Goal: Transaction & Acquisition: Subscribe to service/newsletter

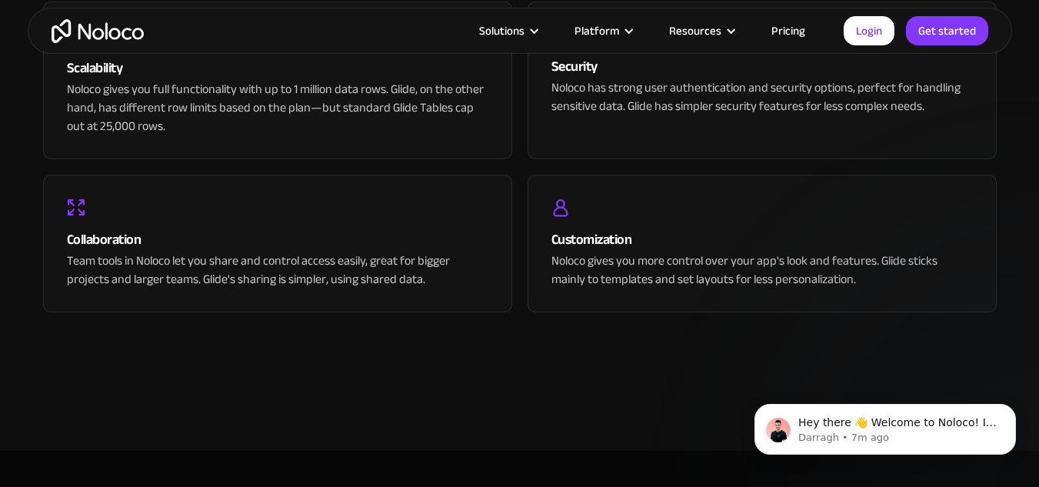
scroll to position [3460, 0]
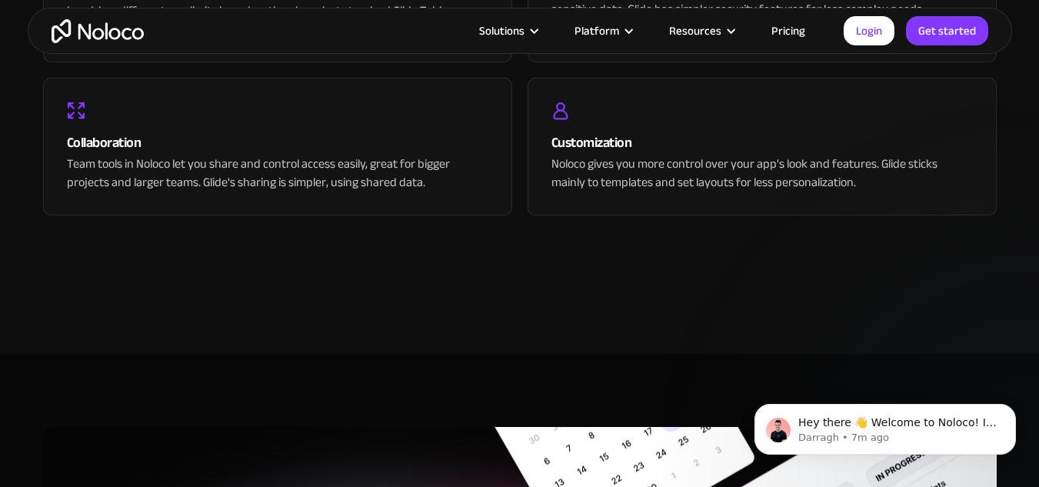
click at [785, 33] on link "Pricing" at bounding box center [788, 31] width 72 height 20
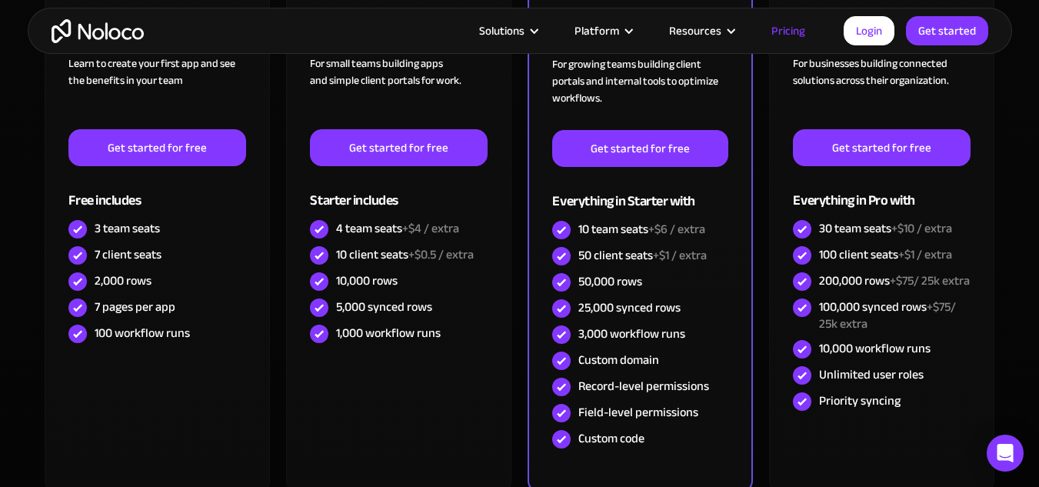
click at [162, 156] on link "Get started for free" at bounding box center [156, 147] width 177 height 37
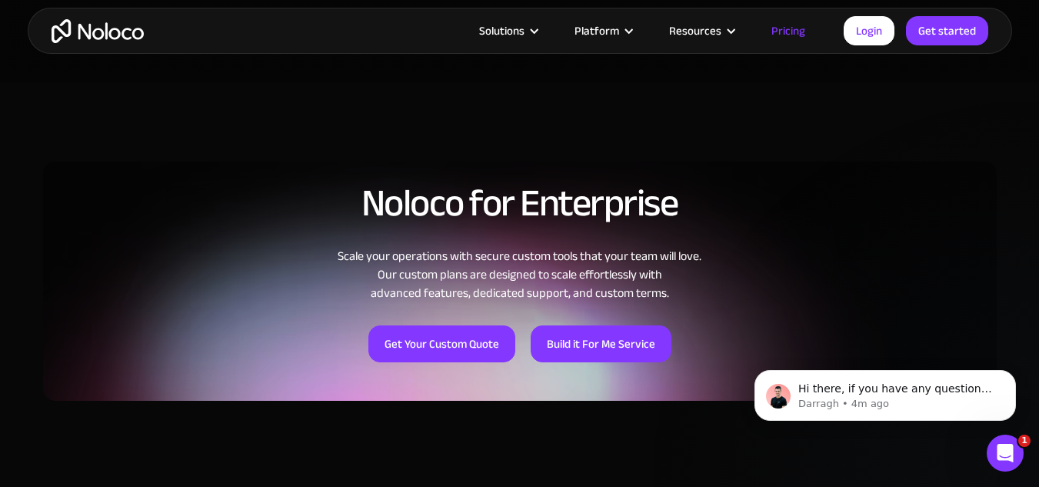
scroll to position [1000, 0]
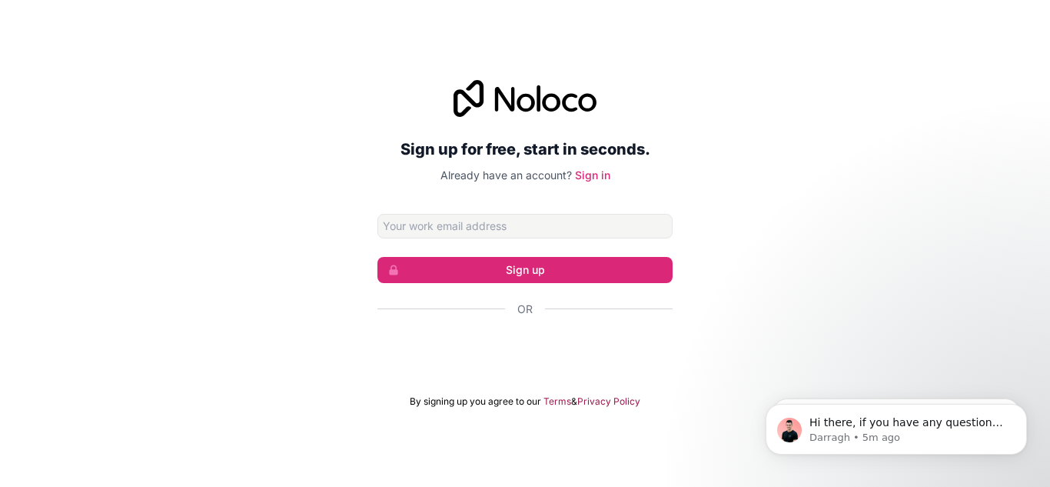
click at [420, 235] on input "Email address" at bounding box center [525, 226] width 295 height 25
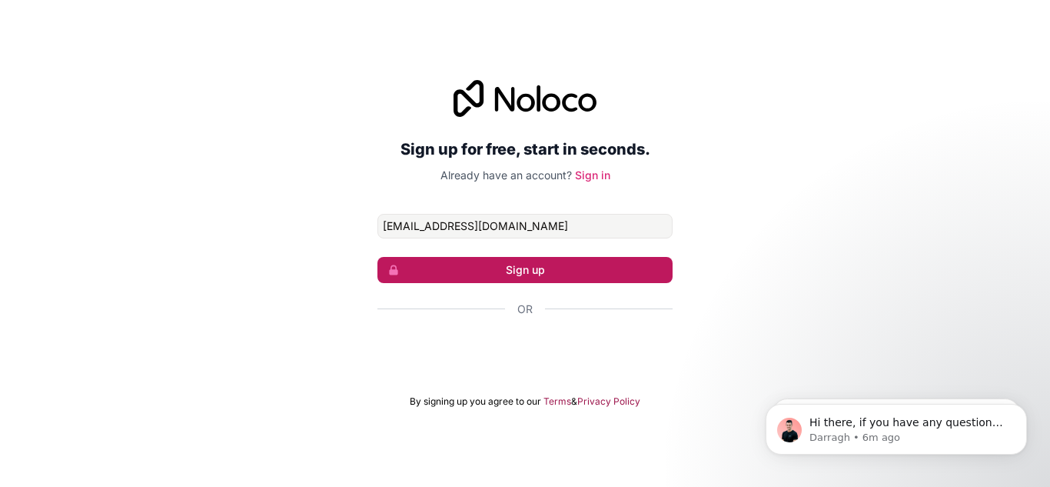
type input "[EMAIL_ADDRESS][DOMAIN_NAME]"
click at [531, 270] on button "Sign up" at bounding box center [525, 270] width 295 height 26
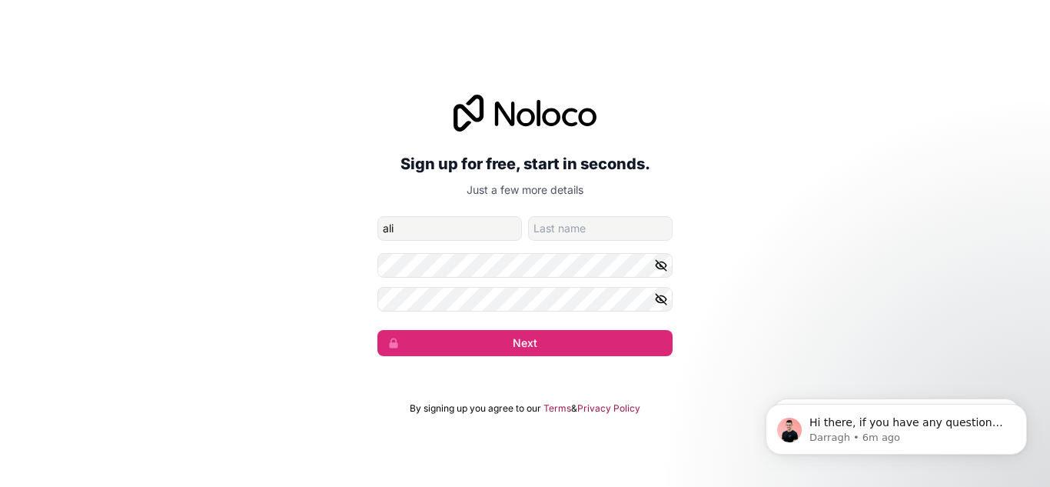
type input "ali"
type input "man"
click at [533, 330] on button "Next" at bounding box center [525, 343] width 295 height 26
click at [540, 337] on button "Next" at bounding box center [525, 343] width 295 height 26
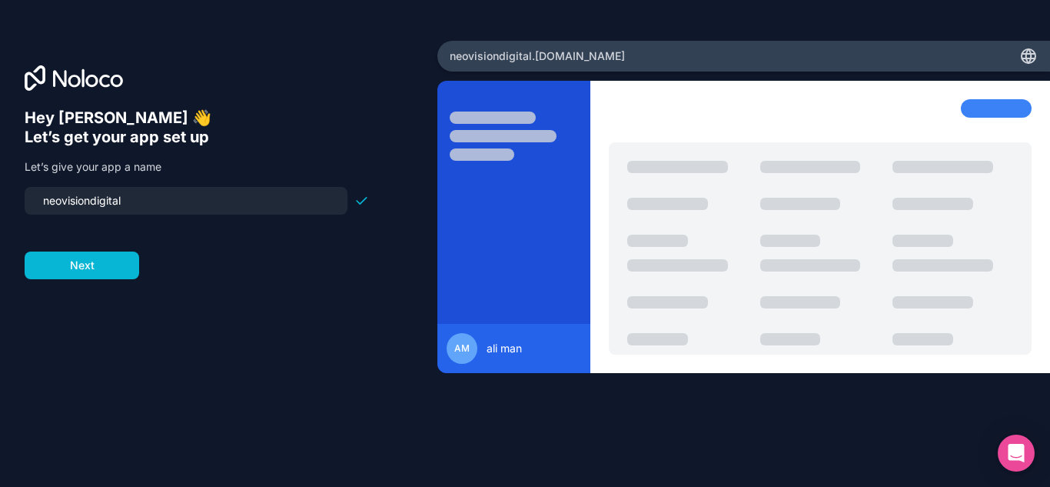
drag, startPoint x: 175, startPoint y: 198, endPoint x: 25, endPoint y: 204, distance: 150.8
click at [25, 204] on div "neovisiondigital" at bounding box center [186, 201] width 323 height 28
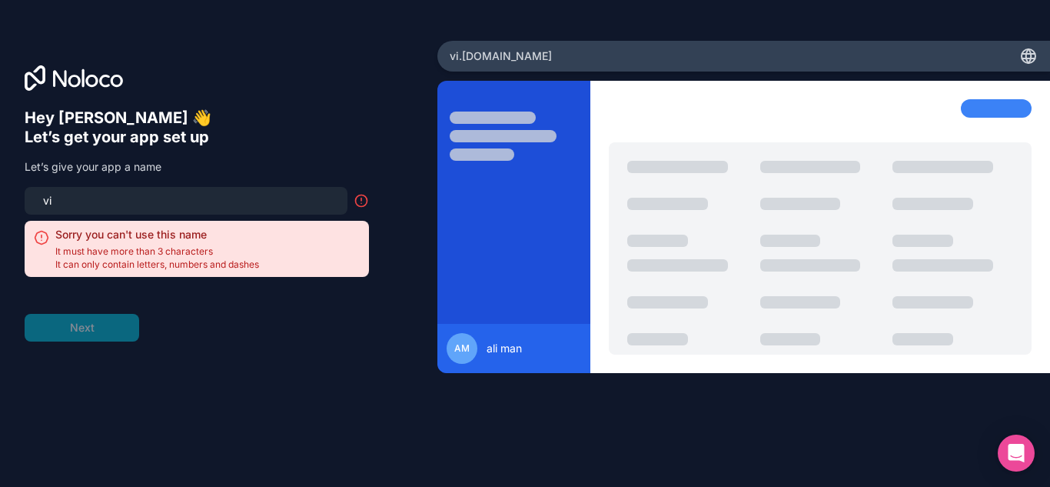
type input "v"
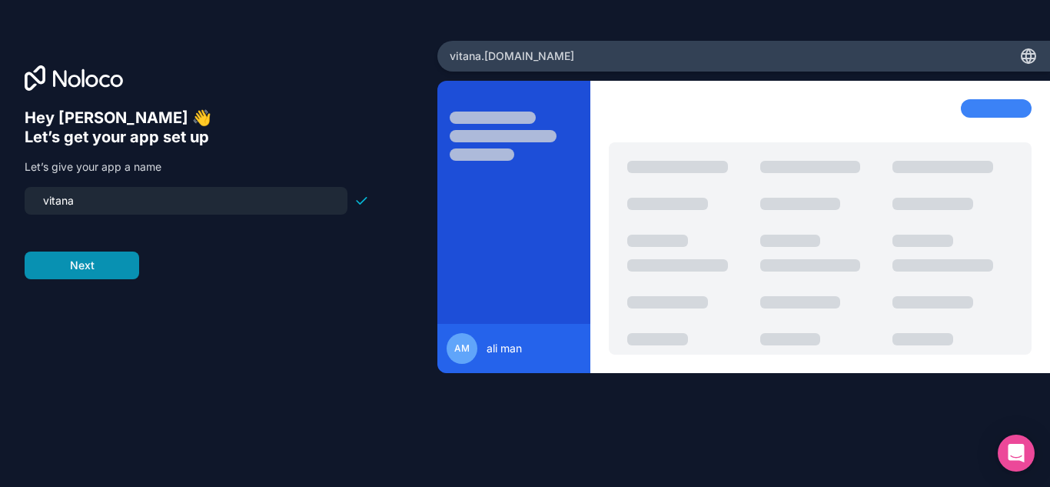
type input "vitana"
click at [95, 268] on button "Next" at bounding box center [82, 265] width 115 height 28
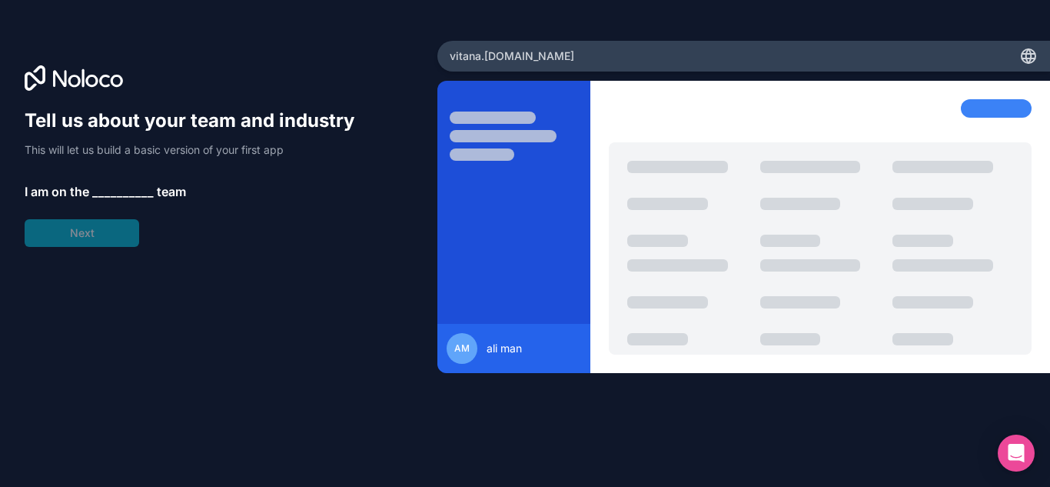
click at [111, 192] on span "__________" at bounding box center [123, 191] width 62 height 18
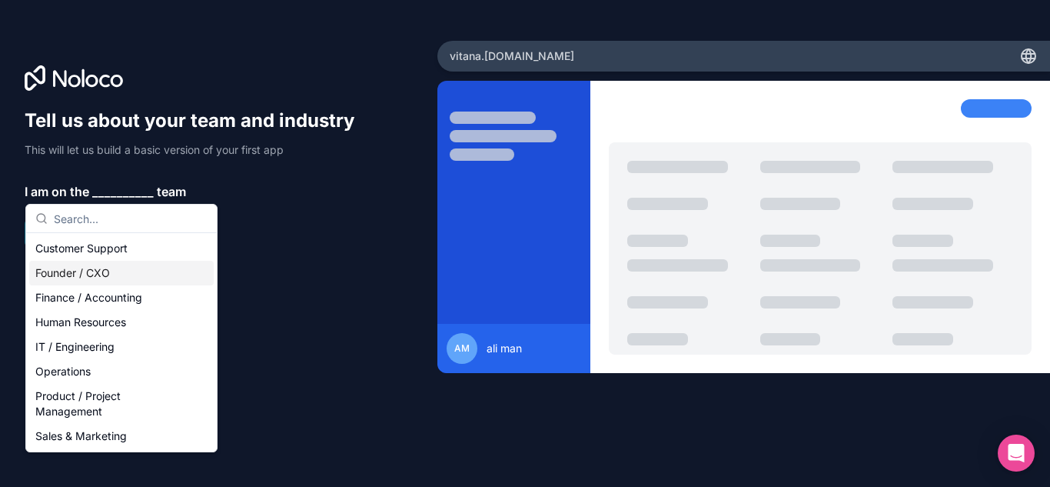
click at [107, 268] on div "Founder / CXO" at bounding box center [121, 273] width 185 height 25
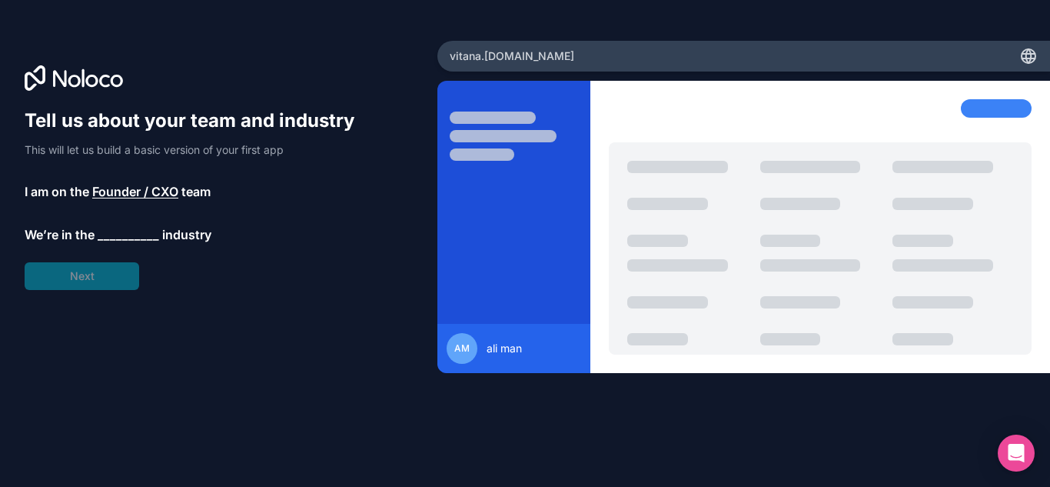
click at [125, 234] on span "__________" at bounding box center [129, 234] width 62 height 18
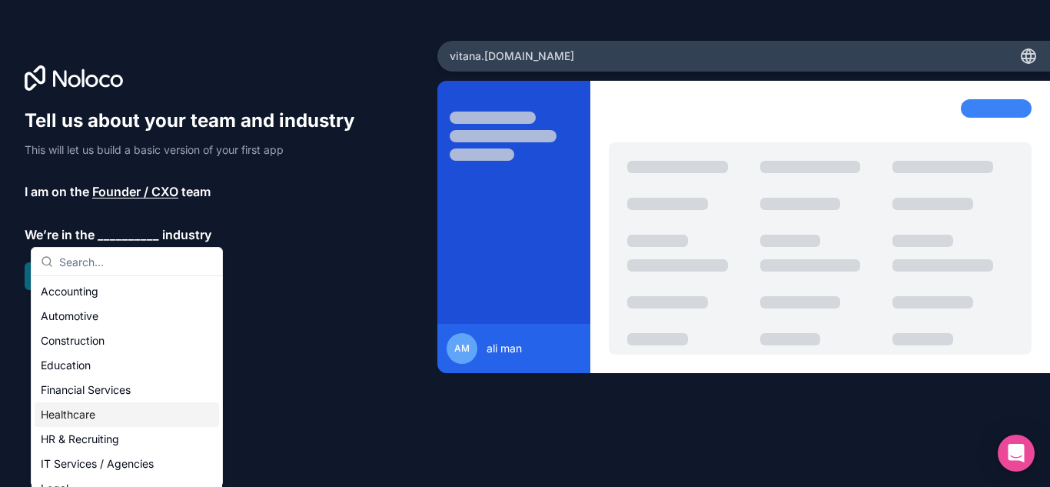
click at [108, 414] on div "Healthcare" at bounding box center [127, 414] width 185 height 25
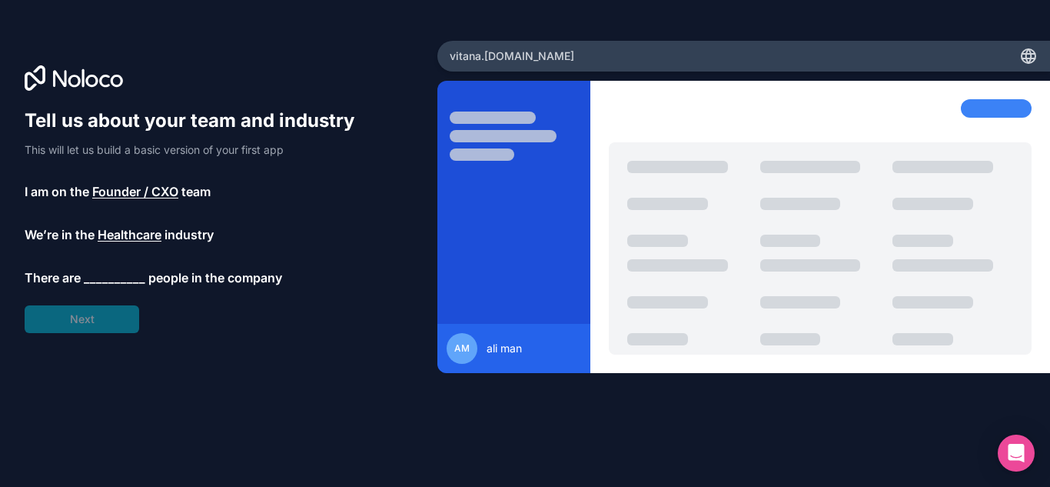
click at [122, 277] on span "__________" at bounding box center [115, 277] width 62 height 18
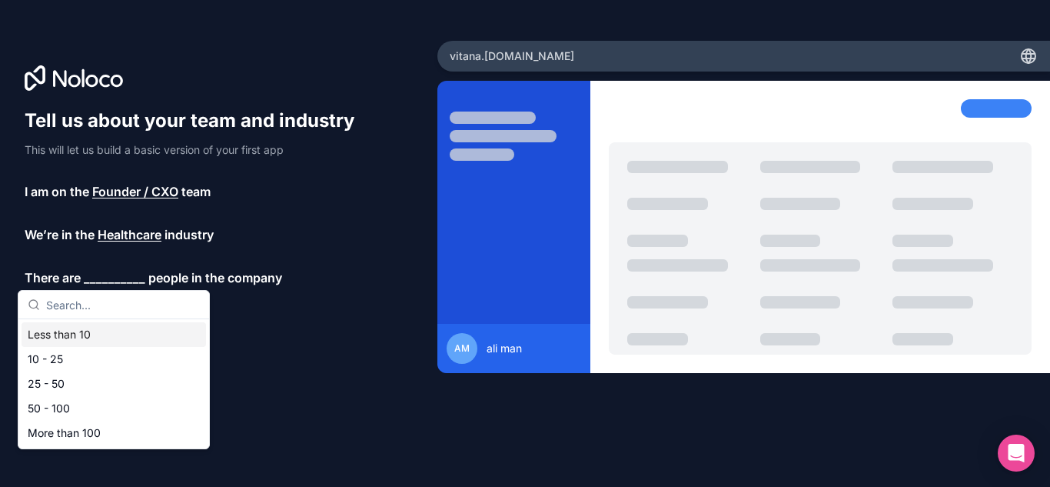
click at [110, 333] on div "Less than 10" at bounding box center [114, 334] width 185 height 25
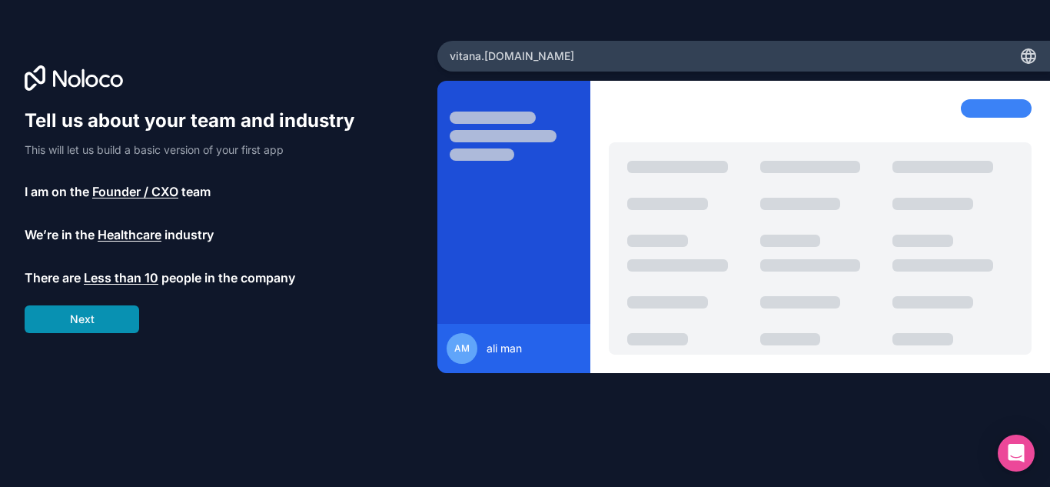
click at [108, 321] on button "Next" at bounding box center [82, 319] width 115 height 28
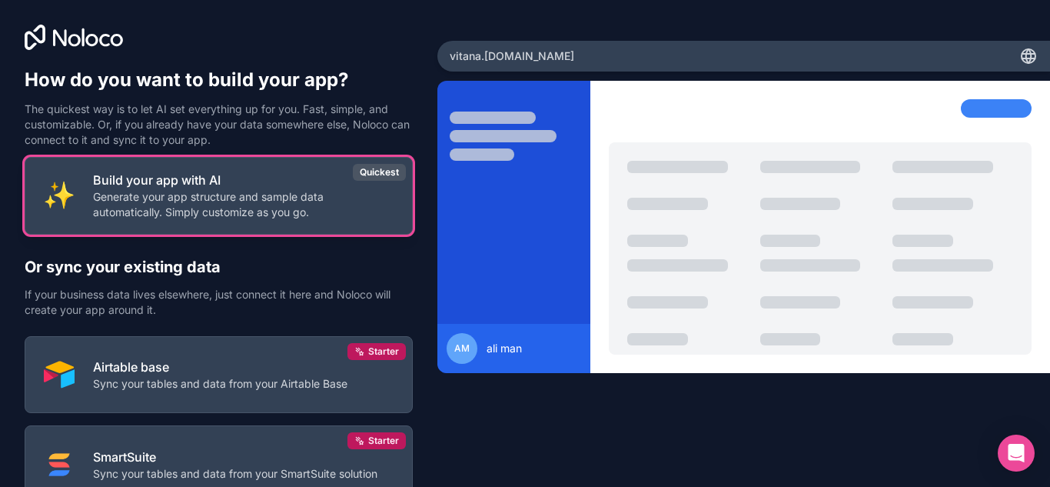
click at [241, 181] on p "Build your app with AI" at bounding box center [243, 180] width 301 height 18
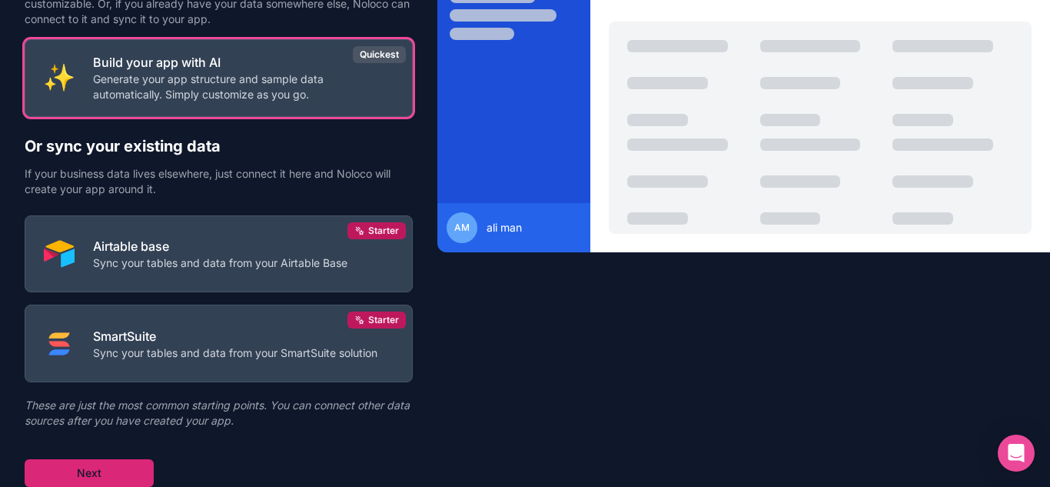
click at [80, 478] on button "Next" at bounding box center [89, 473] width 129 height 28
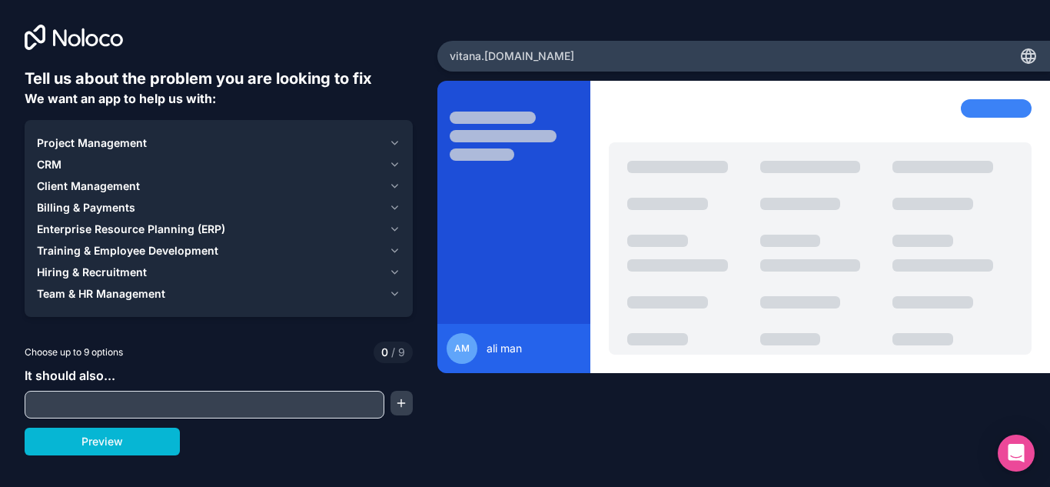
click at [79, 146] on span "Project Management" at bounding box center [92, 142] width 110 height 15
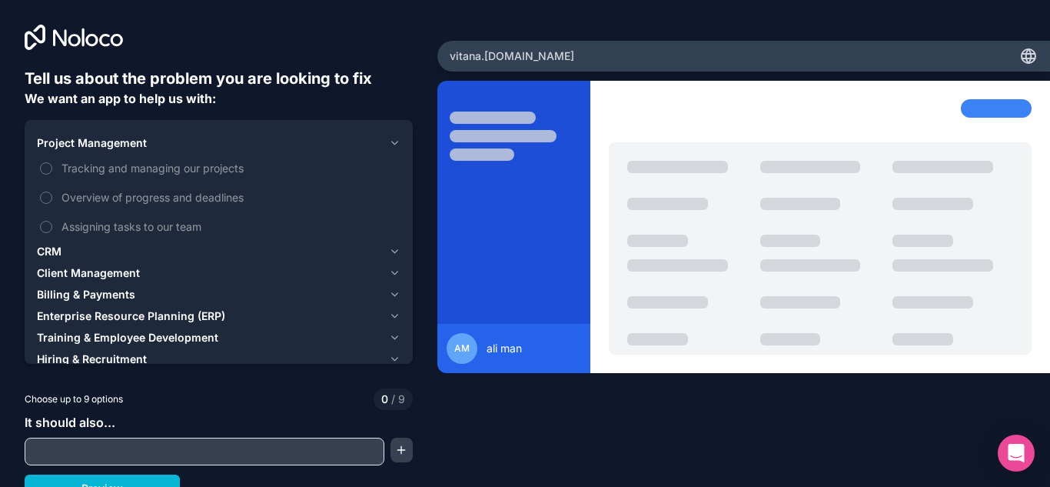
click at [108, 141] on span "Project Management" at bounding box center [92, 142] width 110 height 15
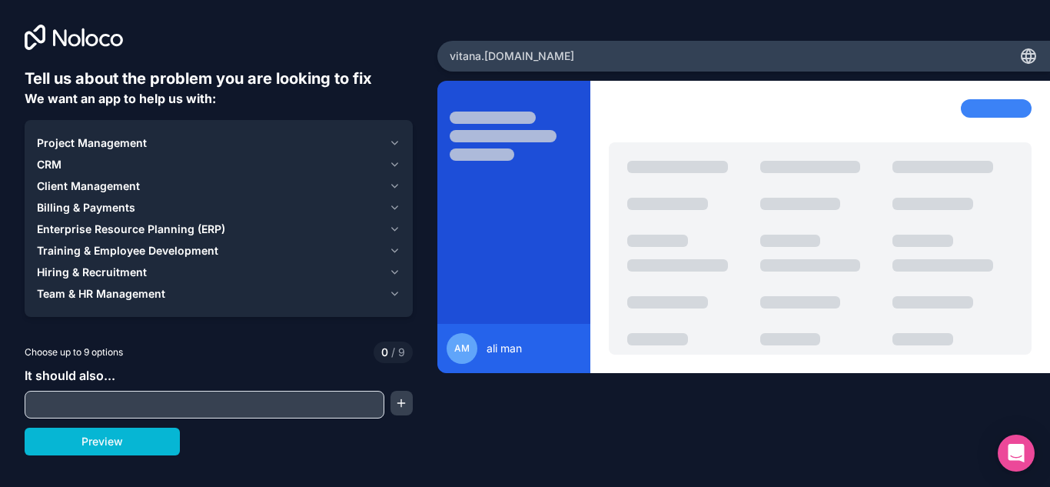
click at [307, 411] on input "text" at bounding box center [204, 405] width 352 height 22
click at [145, 145] on span "Project Management" at bounding box center [92, 142] width 110 height 15
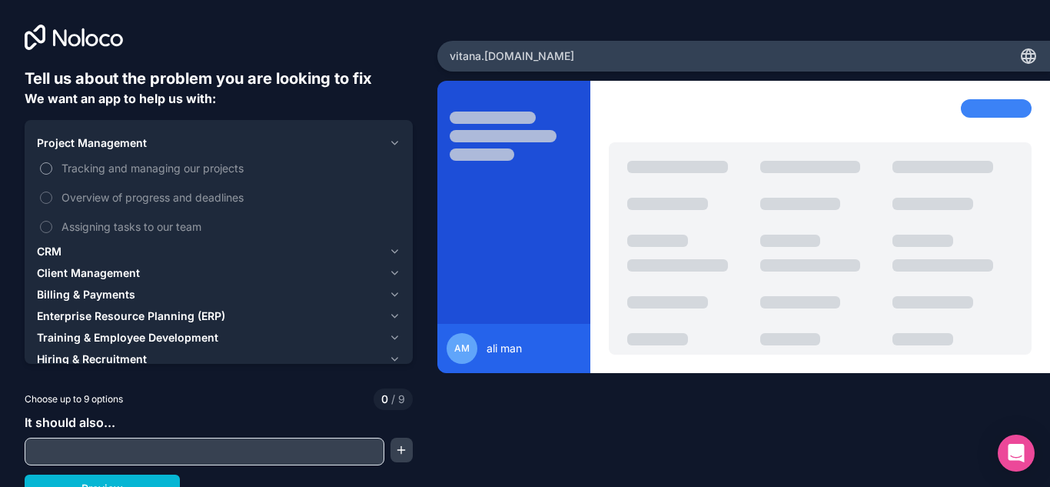
click at [150, 168] on span "Tracking and managing our projects" at bounding box center [230, 168] width 336 height 16
click at [52, 168] on button "Tracking and managing our projects" at bounding box center [46, 168] width 12 height 12
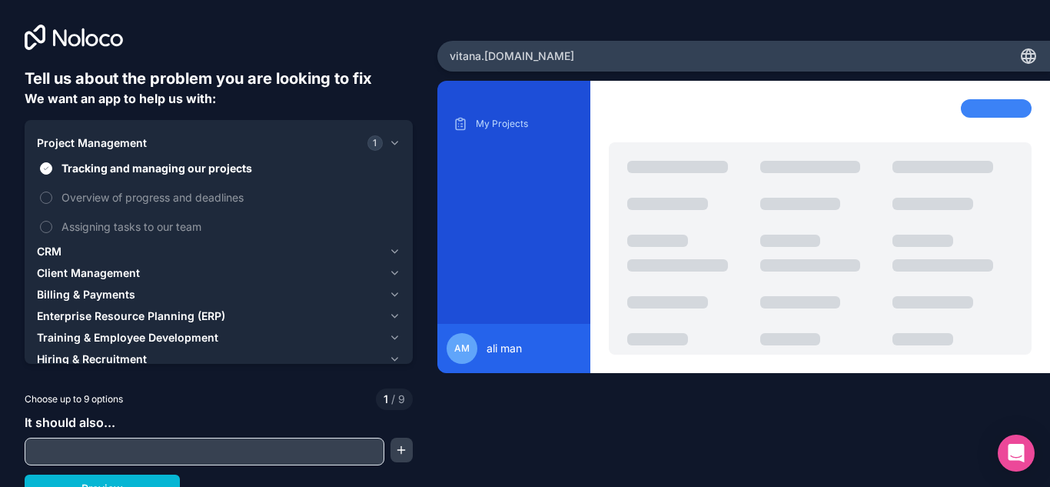
click at [47, 245] on span "CRM" at bounding box center [49, 251] width 25 height 15
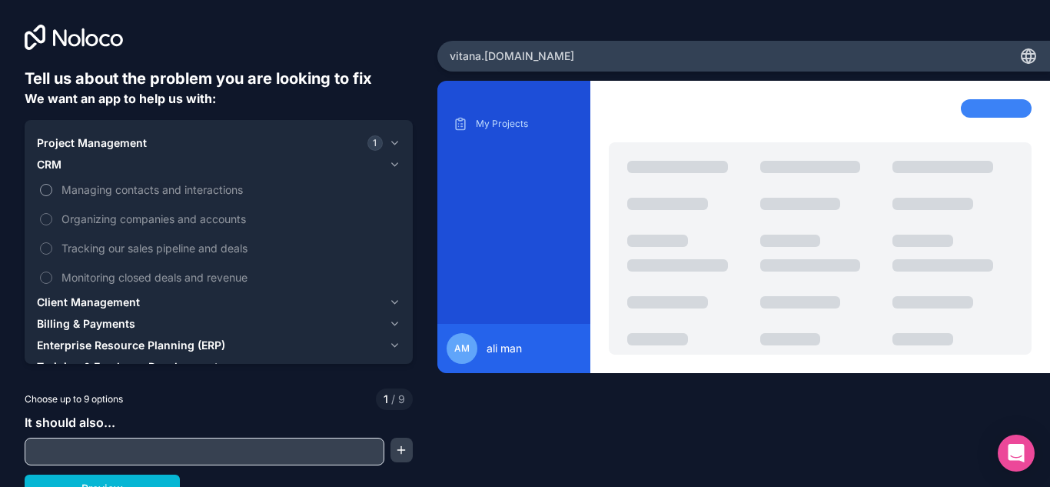
click at [91, 198] on label "Managing contacts and interactions" at bounding box center [219, 189] width 364 height 28
click at [52, 196] on button "Managing contacts and interactions" at bounding box center [46, 190] width 12 height 12
click at [90, 298] on span "Client Management" at bounding box center [88, 301] width 103 height 15
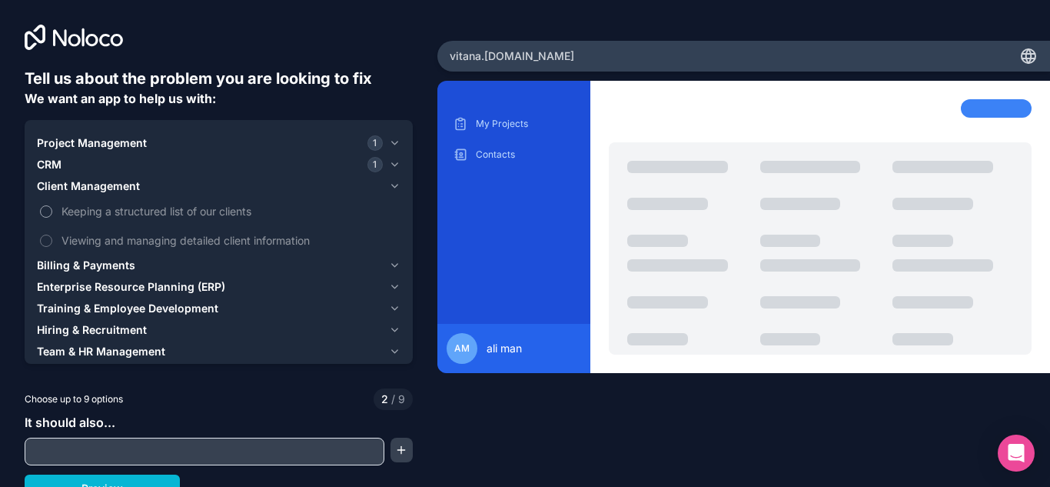
click at [100, 211] on span "Keeping a structured list of our clients" at bounding box center [230, 211] width 336 height 16
click at [52, 211] on button "Keeping a structured list of our clients" at bounding box center [46, 211] width 12 height 12
click at [85, 266] on span "Billing & Payments" at bounding box center [86, 265] width 98 height 15
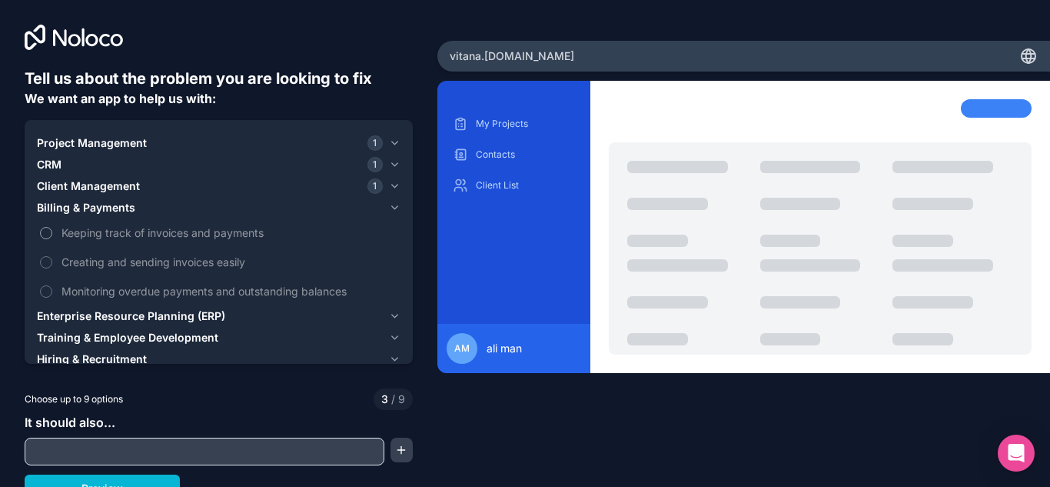
click at [85, 237] on span "Keeping track of invoices and payments" at bounding box center [230, 233] width 336 height 16
click at [52, 237] on button "Keeping track of invoices and payments" at bounding box center [46, 233] width 12 height 12
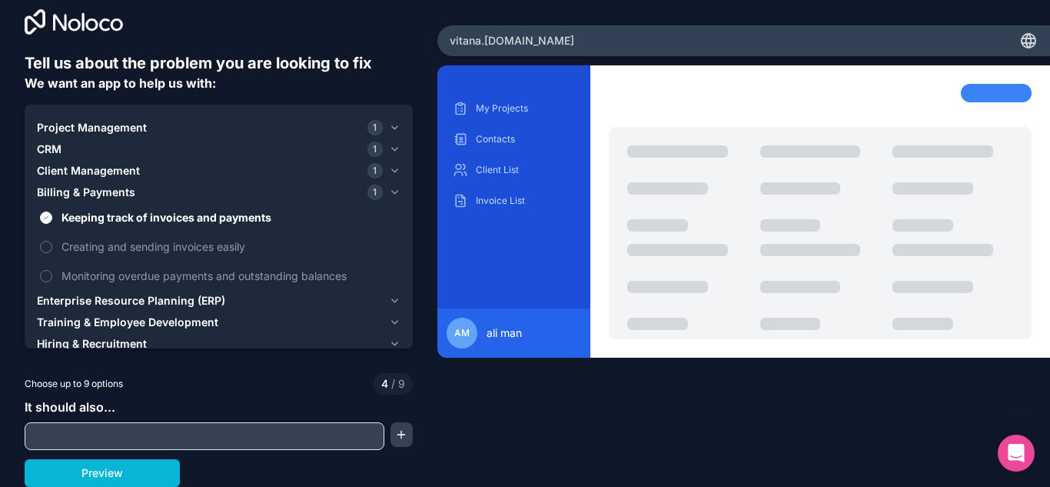
click at [98, 299] on span "Enterprise Resource Planning (ERP)" at bounding box center [131, 300] width 188 height 15
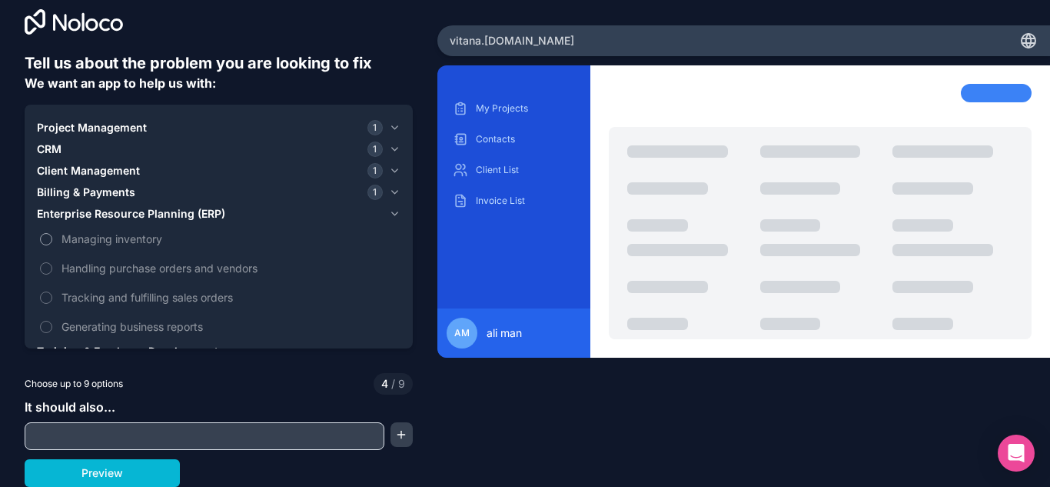
click at [99, 244] on span "Managing inventory" at bounding box center [230, 239] width 336 height 16
click at [52, 244] on button "Managing inventory" at bounding box center [46, 239] width 12 height 12
click at [97, 344] on span "Training & Employee Development" at bounding box center [127, 351] width 181 height 15
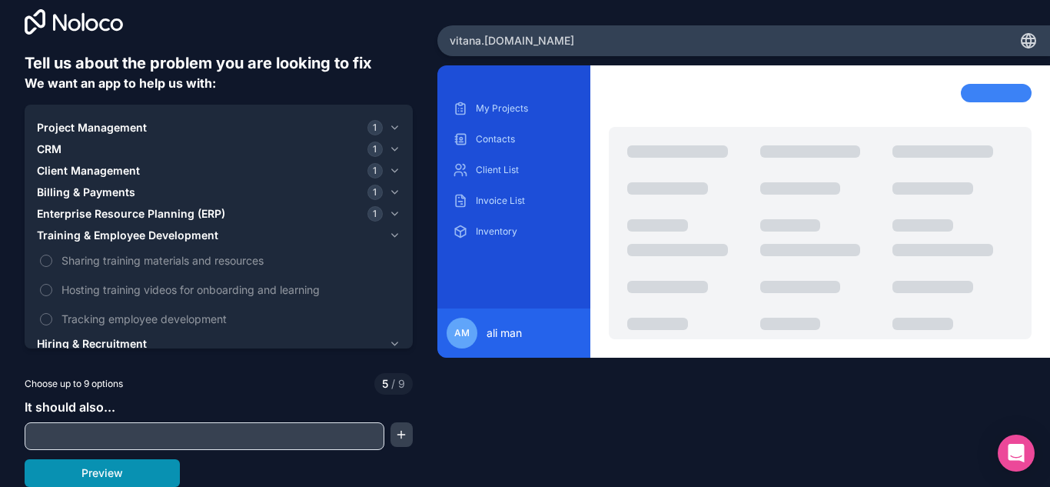
click at [131, 462] on button "Preview" at bounding box center [102, 473] width 155 height 28
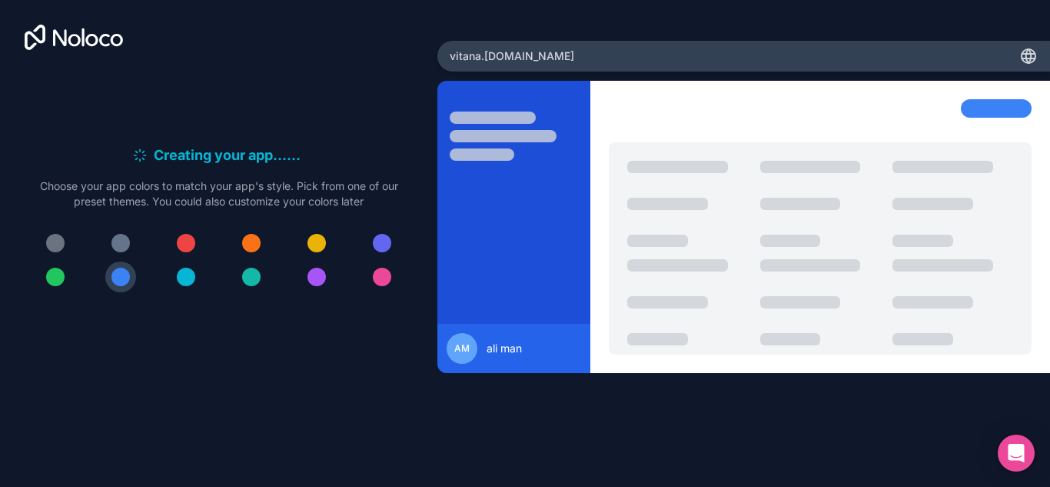
scroll to position [0, 0]
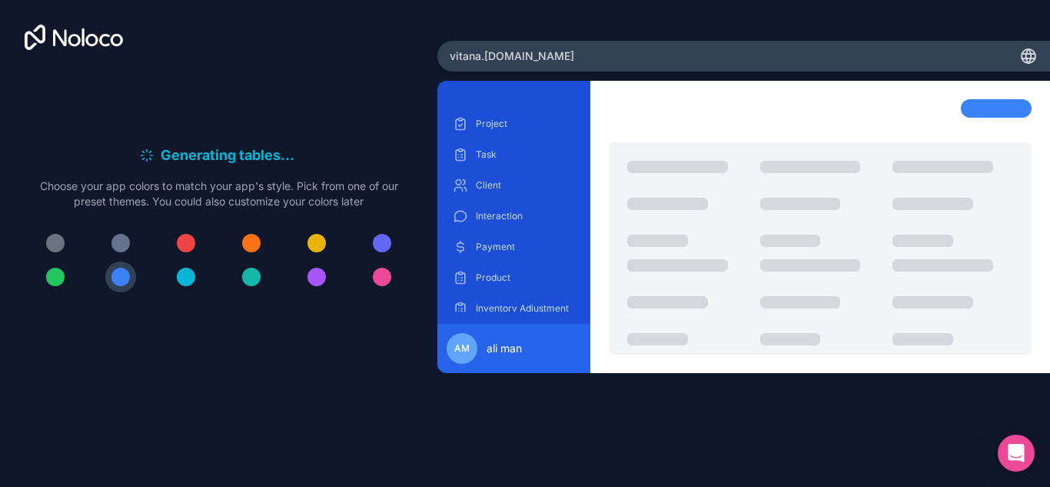
click at [187, 241] on div at bounding box center [186, 243] width 18 height 18
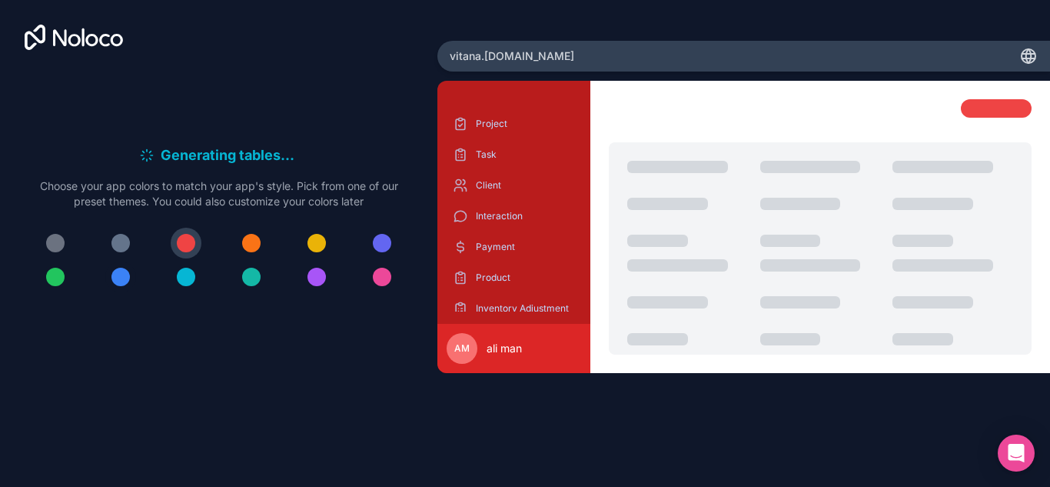
click at [121, 273] on div at bounding box center [120, 277] width 18 height 18
